Goal: Task Accomplishment & Management: Use online tool/utility

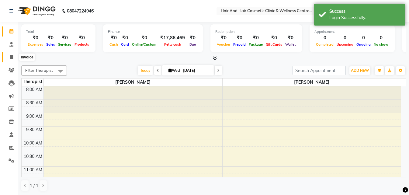
click at [11, 59] on span at bounding box center [11, 57] width 11 height 7
select select "5272"
select select "service"
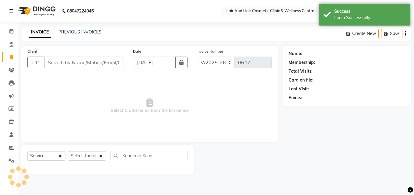
click at [82, 64] on input "Client" at bounding box center [84, 63] width 80 height 12
type input "9610320152"
click at [115, 62] on span "Add Client" at bounding box center [108, 62] width 24 height 6
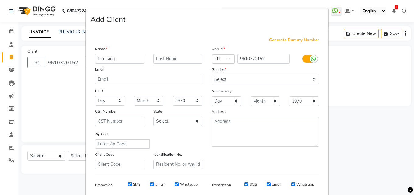
type input "kalu sing"
click at [219, 77] on select "Select [DEMOGRAPHIC_DATA] [DEMOGRAPHIC_DATA] Other Prefer Not To Say" at bounding box center [264, 79] width 107 height 9
select select "[DEMOGRAPHIC_DATA]"
click at [211, 75] on select "Select [DEMOGRAPHIC_DATA] [DEMOGRAPHIC_DATA] Other Prefer Not To Say" at bounding box center [264, 79] width 107 height 9
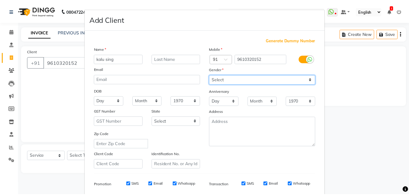
scroll to position [86, 0]
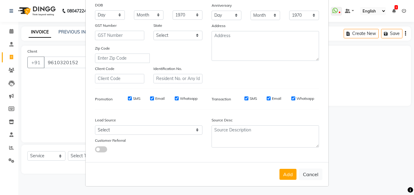
click at [289, 181] on div "Add Cancel" at bounding box center [206, 174] width 243 height 24
click at [286, 177] on button "Add" at bounding box center [287, 174] width 17 height 11
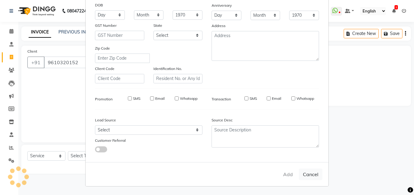
type input "96******52"
select select
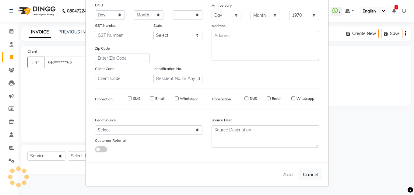
select select
checkbox input "false"
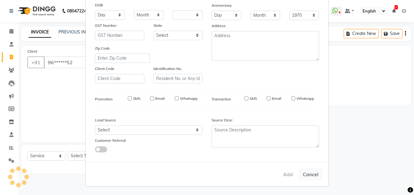
checkbox input "false"
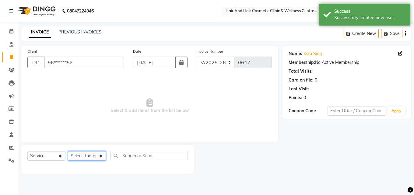
click at [92, 154] on select "Select Therapist [PERSON_NAME] [PERSON_NAME] DR [PERSON_NAME] Frontdesk [PERSON…" at bounding box center [87, 155] width 38 height 9
select select "34516"
click at [68, 151] on select "Select Therapist [PERSON_NAME] [PERSON_NAME] DR [PERSON_NAME] Frontdesk [PERSON…" at bounding box center [87, 155] width 38 height 9
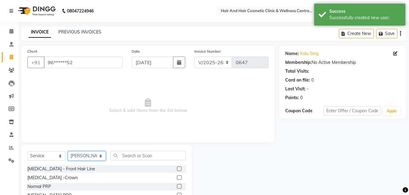
scroll to position [49, 0]
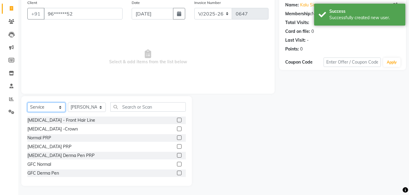
click at [56, 108] on select "Select Service Product Membership Package Voucher Prepaid Gift Card" at bounding box center [46, 107] width 38 height 9
select select "package"
click at [27, 103] on select "Select Service Product Membership Package Voucher Prepaid Gift Card" at bounding box center [46, 107] width 38 height 9
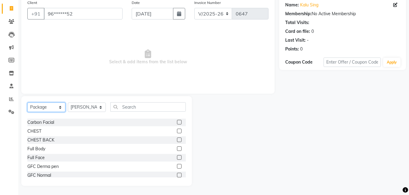
scroll to position [3, 0]
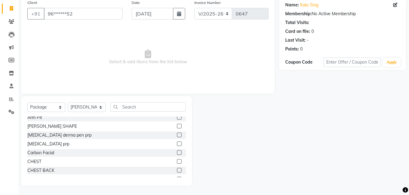
click at [177, 127] on label at bounding box center [179, 126] width 5 height 5
click at [177, 127] on input "checkbox" at bounding box center [179, 126] width 4 height 4
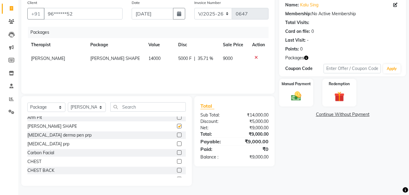
checkbox input "false"
click at [180, 58] on span "5000 F" at bounding box center [184, 58] width 13 height 6
select select "34516"
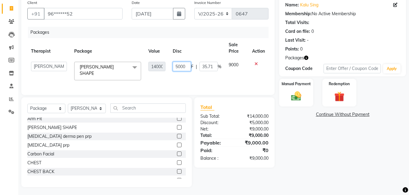
click at [176, 67] on input "5000" at bounding box center [182, 66] width 18 height 9
click at [177, 68] on input "5000" at bounding box center [182, 66] width 18 height 9
type input "6000"
click at [298, 95] on img at bounding box center [296, 96] width 17 height 12
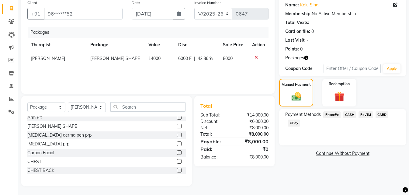
click at [301, 127] on div "Payment Methods PhonePe CASH PayTM CARD GPay" at bounding box center [342, 119] width 115 height 16
click at [296, 123] on span "GPay" at bounding box center [294, 123] width 12 height 7
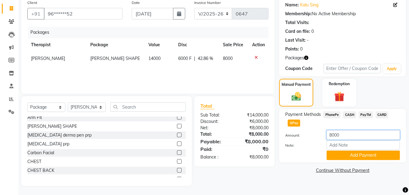
click at [332, 136] on input "8000" at bounding box center [363, 134] width 73 height 9
type input "2000"
click at [369, 158] on button "Add Payment" at bounding box center [363, 155] width 73 height 9
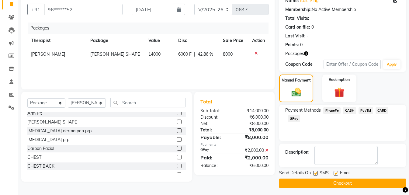
scroll to position [55, 0]
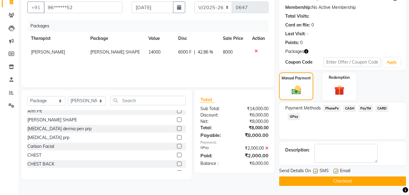
click at [357, 177] on button "Checkout" at bounding box center [342, 180] width 127 height 9
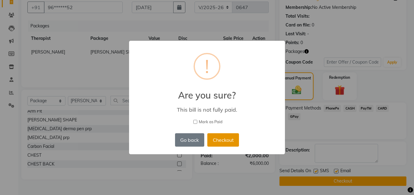
click at [225, 140] on button "Checkout" at bounding box center [223, 139] width 32 height 13
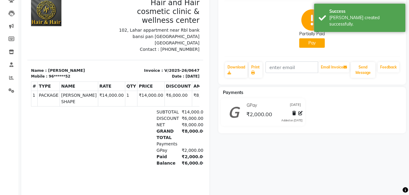
scroll to position [25, 0]
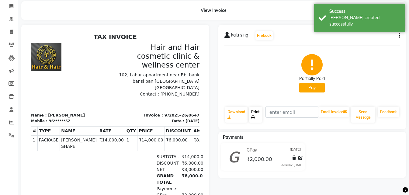
click at [252, 113] on link "Print" at bounding box center [256, 115] width 14 height 16
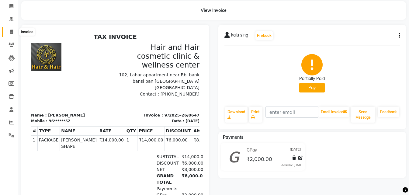
click at [12, 31] on icon at bounding box center [11, 32] width 3 height 5
select select "service"
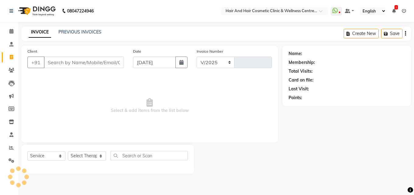
select select "5272"
type input "0648"
click at [60, 62] on input "Client" at bounding box center [84, 63] width 80 height 12
type input "9610320152"
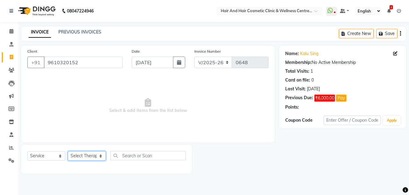
click at [83, 157] on select "Select Therapist [PERSON_NAME] [PERSON_NAME] DR [PERSON_NAME] Frontdesk [PERSON…" at bounding box center [87, 155] width 38 height 9
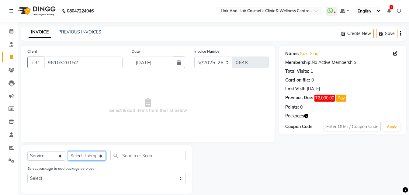
select select "34516"
click at [68, 151] on select "Select Therapist [PERSON_NAME] [PERSON_NAME] DR [PERSON_NAME] Frontdesk [PERSON…" at bounding box center [87, 155] width 38 height 9
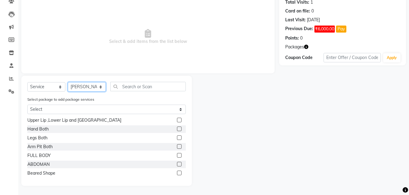
scroll to position [183, 0]
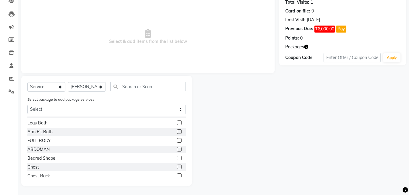
click at [177, 159] on label at bounding box center [179, 158] width 5 height 5
click at [177, 159] on input "checkbox" at bounding box center [179, 158] width 4 height 4
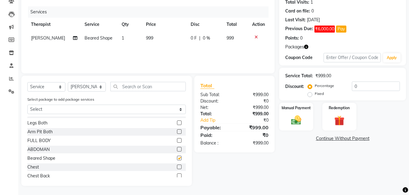
checkbox input "false"
click at [343, 123] on img at bounding box center [339, 120] width 17 height 13
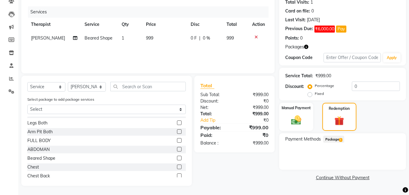
click at [334, 139] on span "Package 1" at bounding box center [333, 139] width 21 height 7
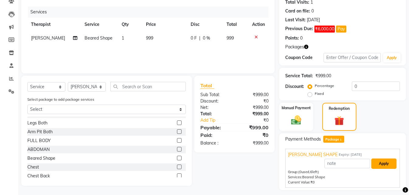
click at [385, 163] on button "Apply" at bounding box center [383, 164] width 25 height 10
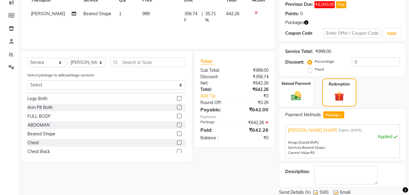
scroll to position [115, 0]
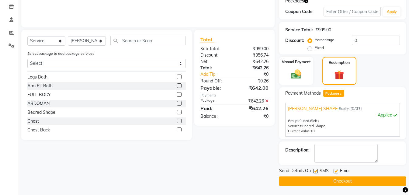
click at [315, 171] on label at bounding box center [315, 171] width 5 height 5
click at [315, 171] on input "checkbox" at bounding box center [315, 171] width 4 height 4
checkbox input "false"
click at [317, 181] on button "Checkout" at bounding box center [342, 180] width 127 height 9
